Goal: Task Accomplishment & Management: Manage account settings

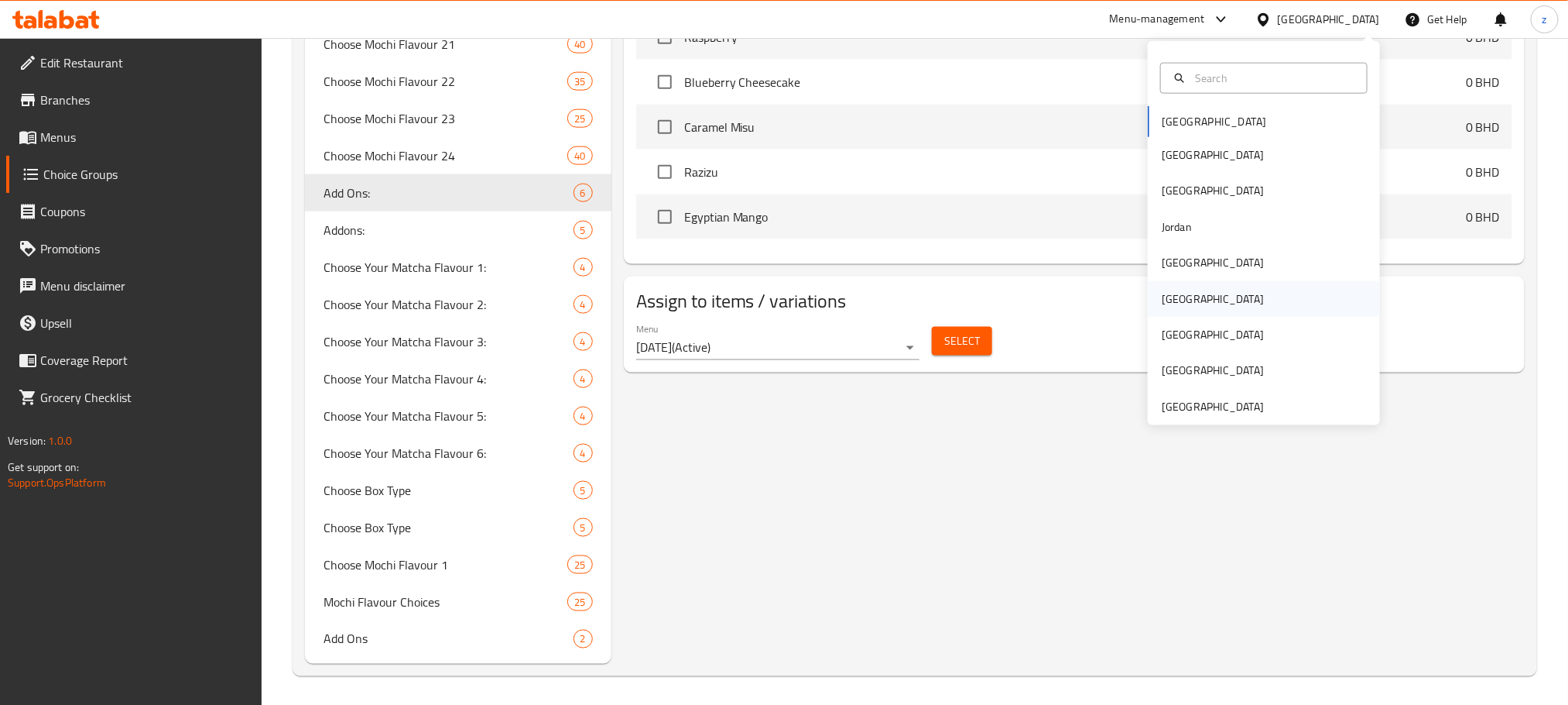
scroll to position [951, 0]
click at [1227, 251] on div "[GEOGRAPHIC_DATA]" at bounding box center [1264, 262] width 233 height 35
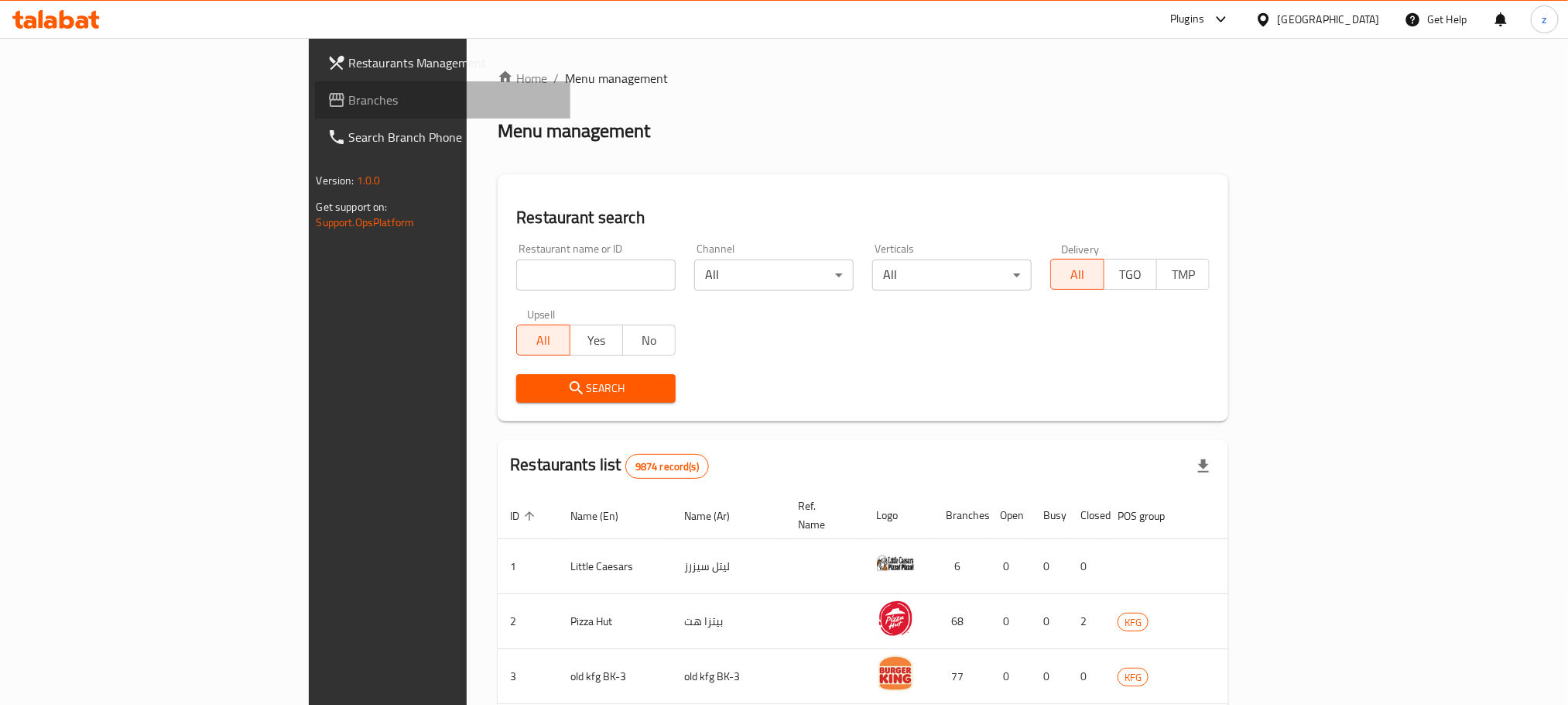
click at [349, 101] on span "Branches" at bounding box center [453, 99] width 209 height 19
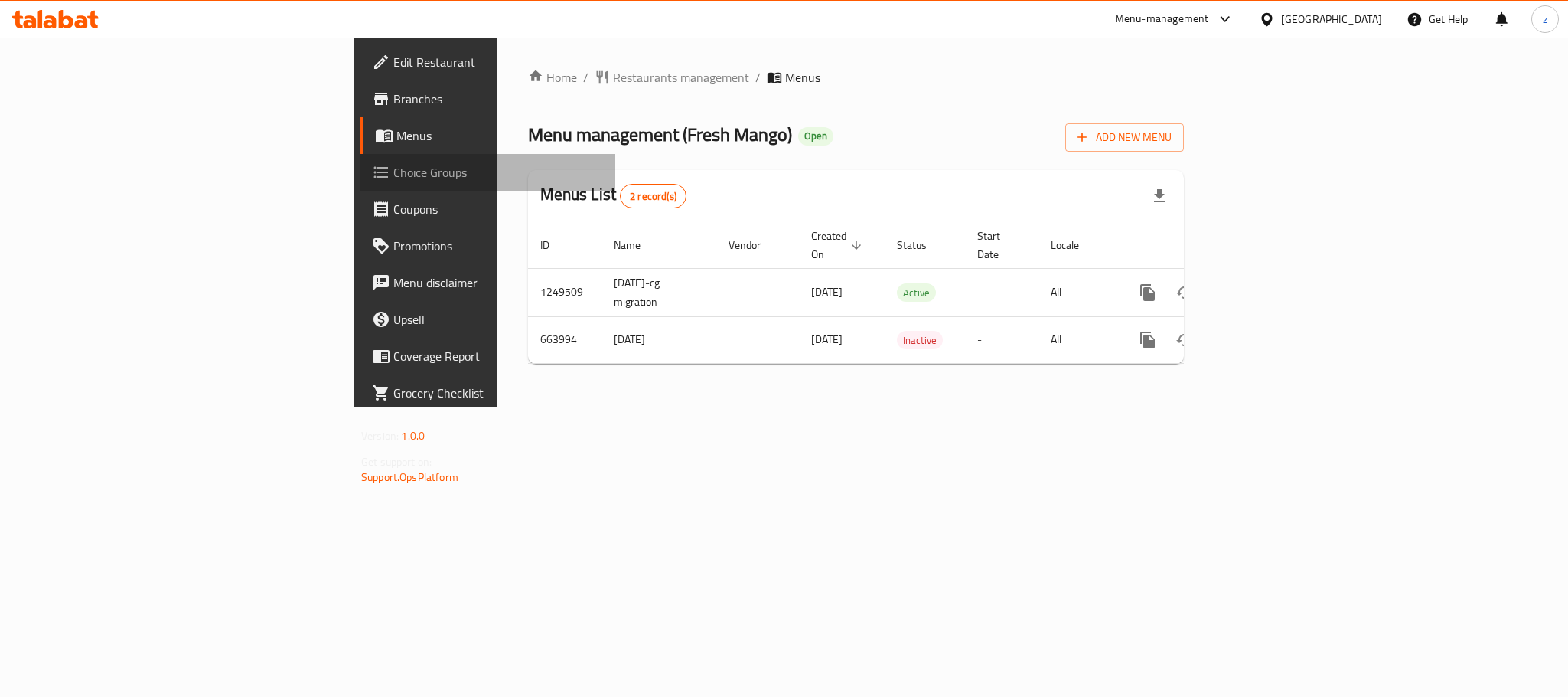
click at [393, 176] on span "Choice Groups" at bounding box center [498, 172] width 210 height 18
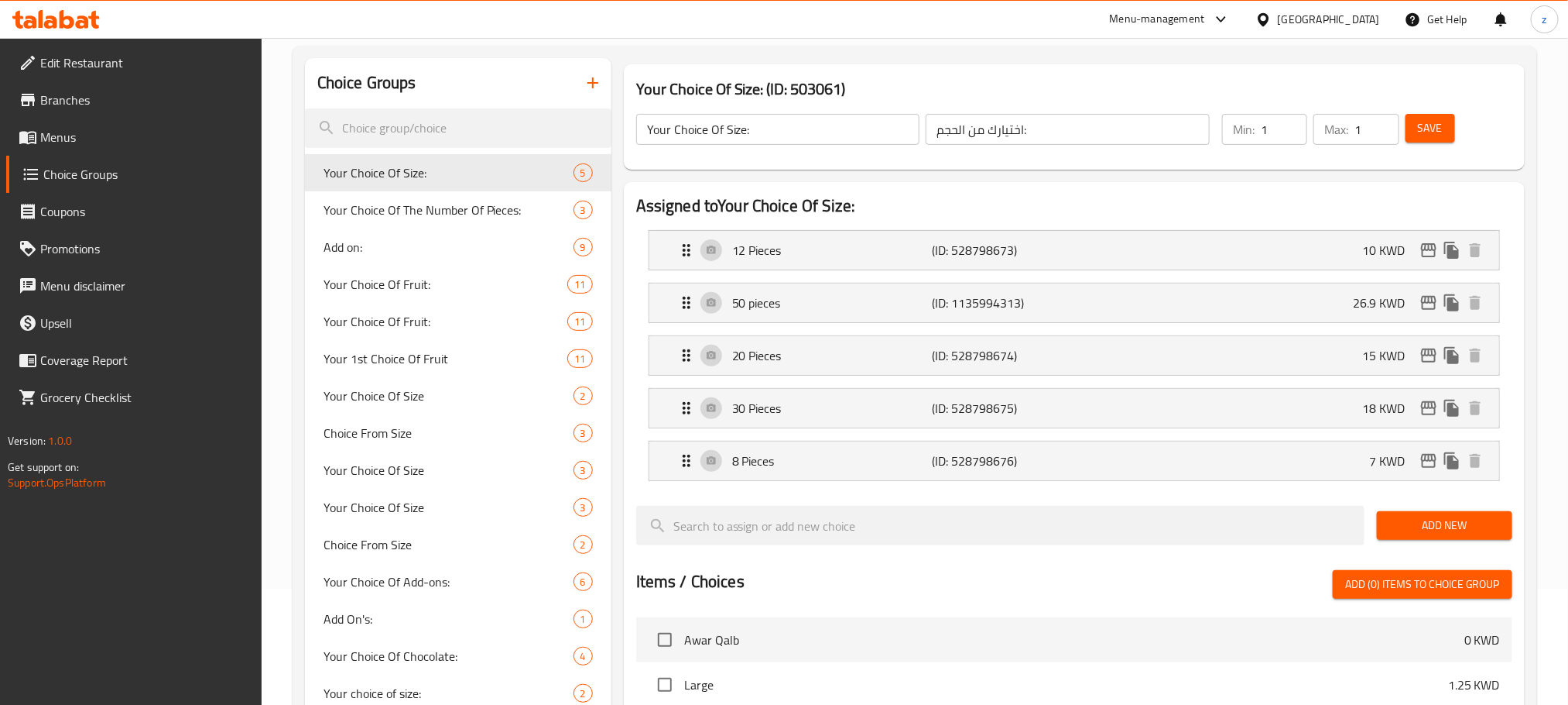
scroll to position [233, 0]
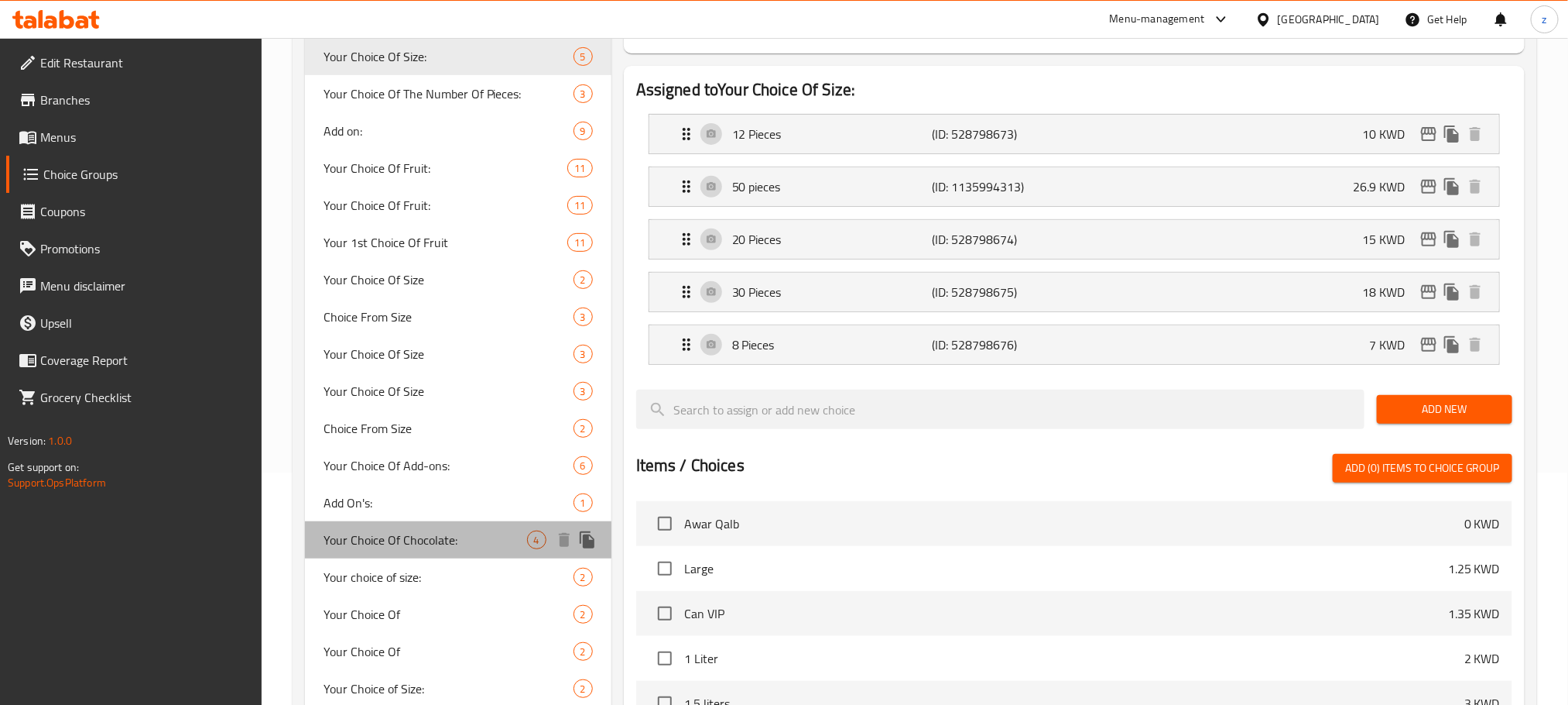
click at [425, 545] on span "Your Choice Of Chocolate:" at bounding box center [425, 539] width 203 height 19
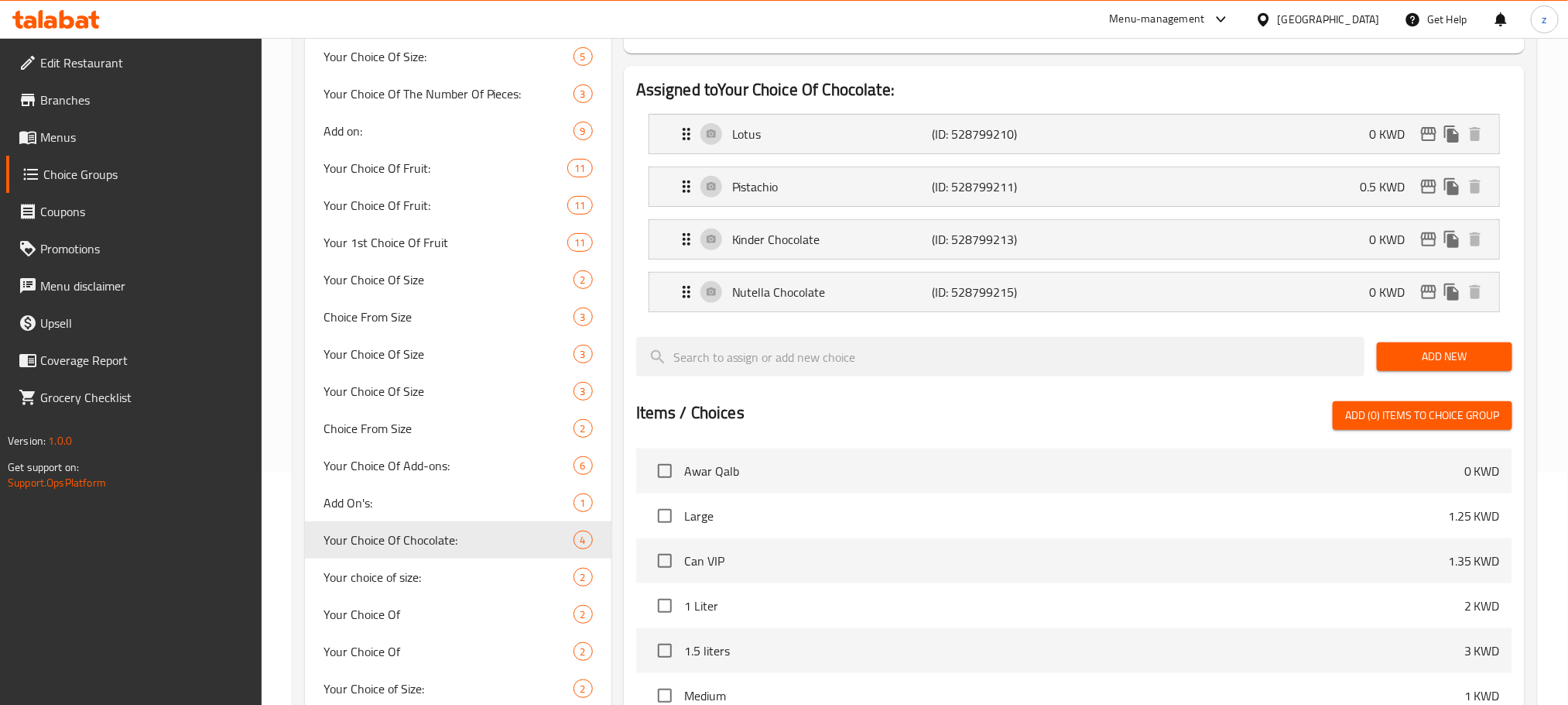
type input "Your Choice Of Chocolate:"
type input "إختيارك من الشوكولاتة:"
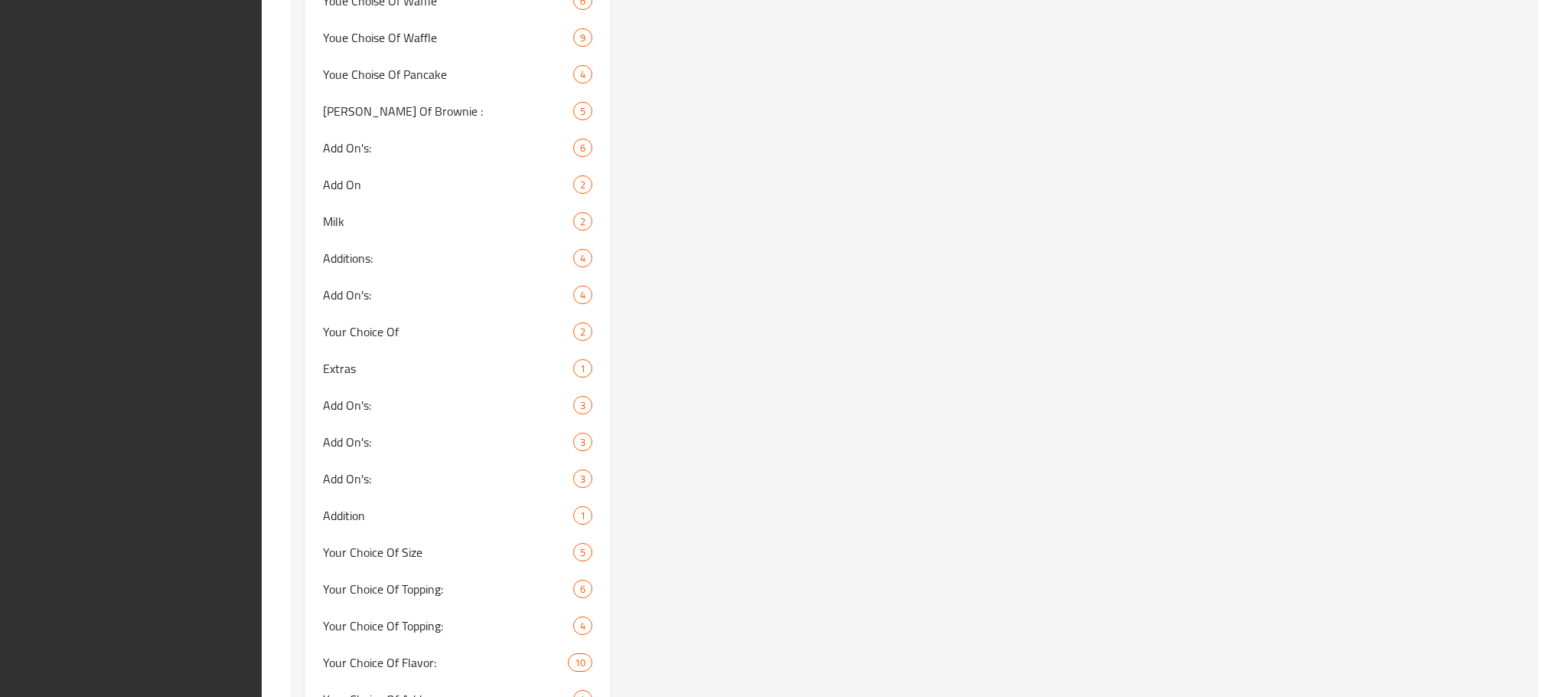
scroll to position [3107, 0]
